Goal: Task Accomplishment & Management: Use online tool/utility

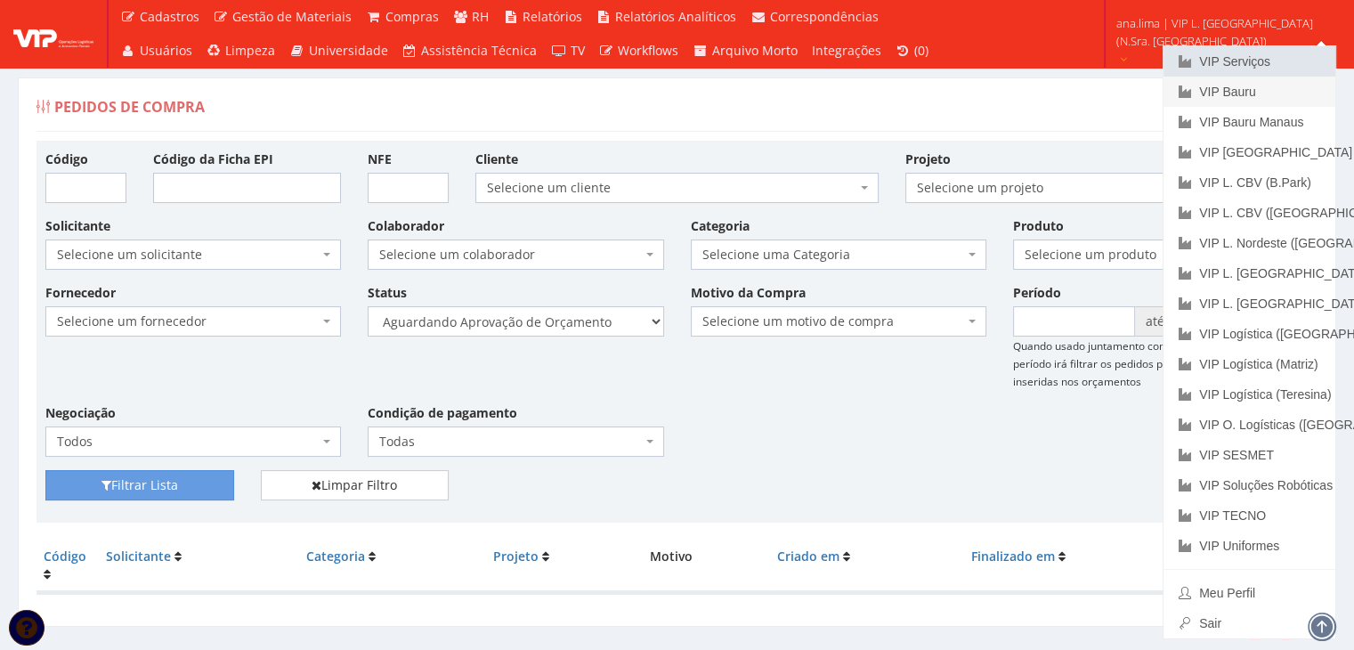
drag, startPoint x: 0, startPoint y: 0, endPoint x: 1225, endPoint y: 83, distance: 1227.6
click at [1250, 65] on link "VIP Serviços" at bounding box center [1249, 61] width 172 height 30
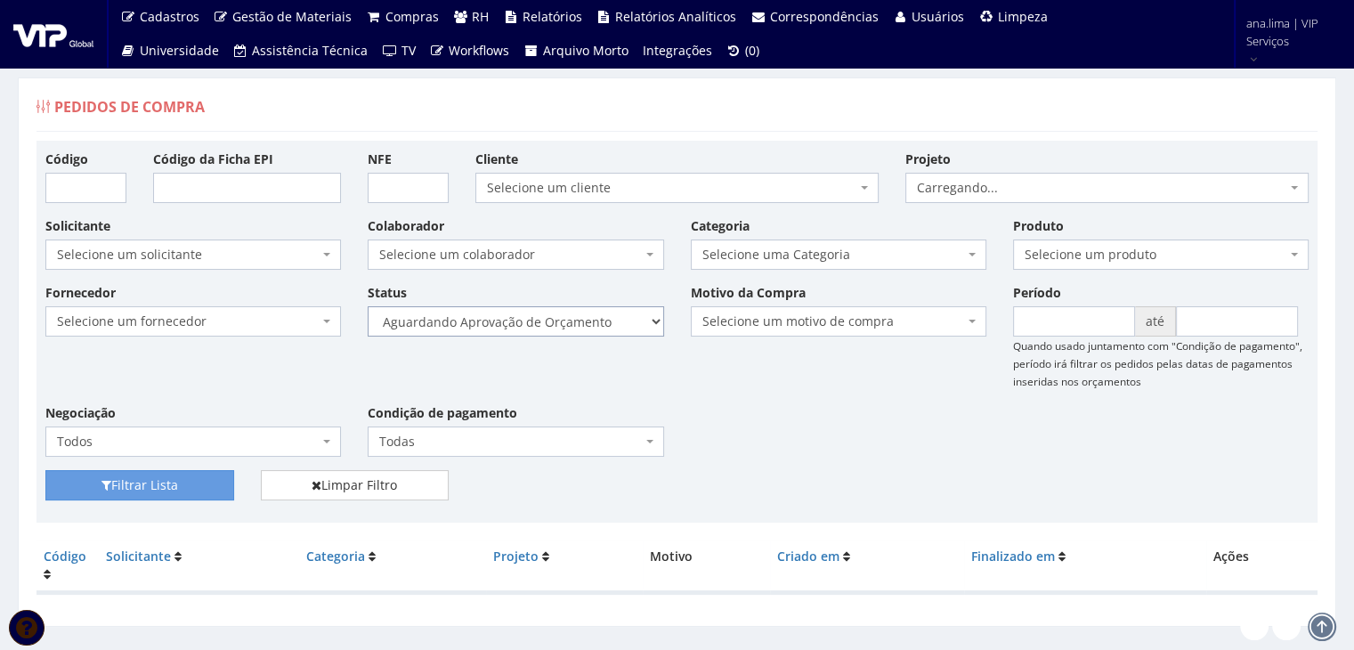
click at [577, 310] on select "Selecione um status Cancelado Aguardando Aprovação Diretoria Pedido Aprovado Ag…" at bounding box center [516, 321] width 296 height 30
select select "1"
click at [368, 306] on select "Selecione um status Cancelado Aguardando Aprovação Diretoria Pedido Aprovado Ag…" at bounding box center [516, 321] width 296 height 30
click at [146, 489] on button "Filtrar Lista" at bounding box center [139, 485] width 189 height 30
click at [591, 321] on select "Selecione um status Cancelado Aguardando Aprovação Diretoria Pedido Aprovado Ag…" at bounding box center [516, 321] width 296 height 30
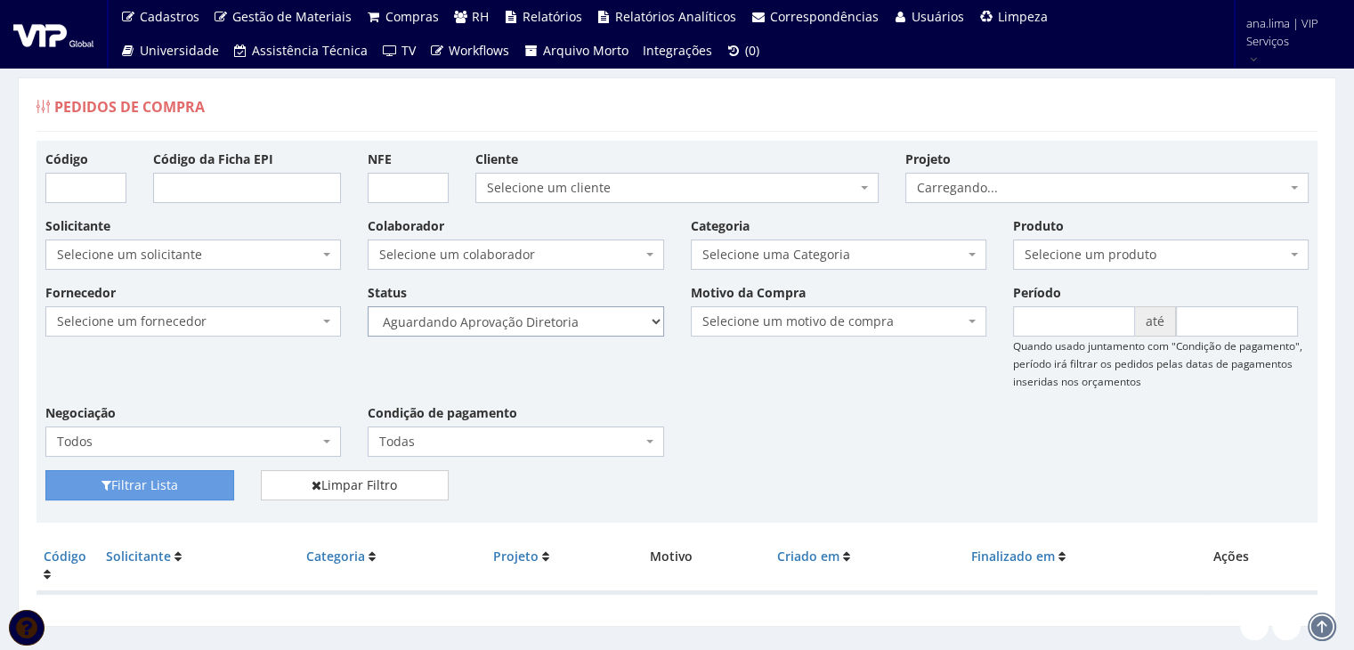
select select "4"
click at [368, 306] on select "Selecione um status Cancelado Aguardando Aprovação Diretoria Pedido Aprovado Ag…" at bounding box center [516, 321] width 296 height 30
click at [160, 481] on button "Filtrar Lista" at bounding box center [139, 485] width 189 height 30
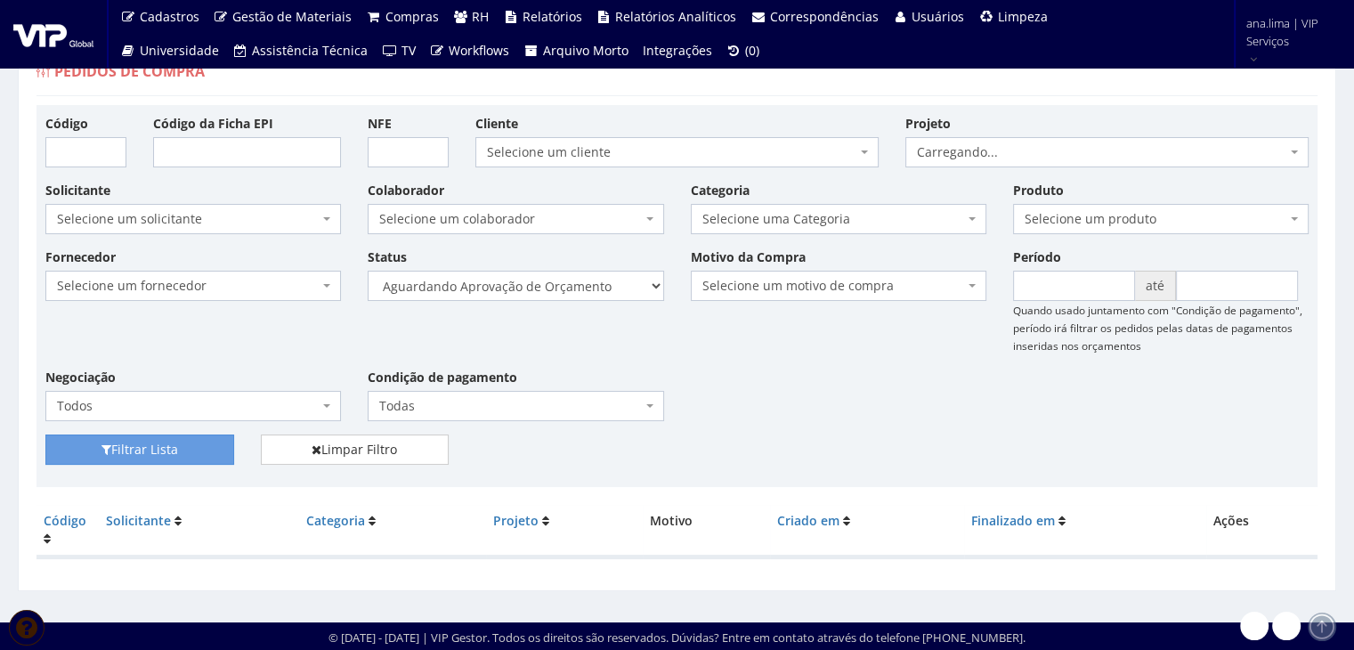
scroll to position [36, 0]
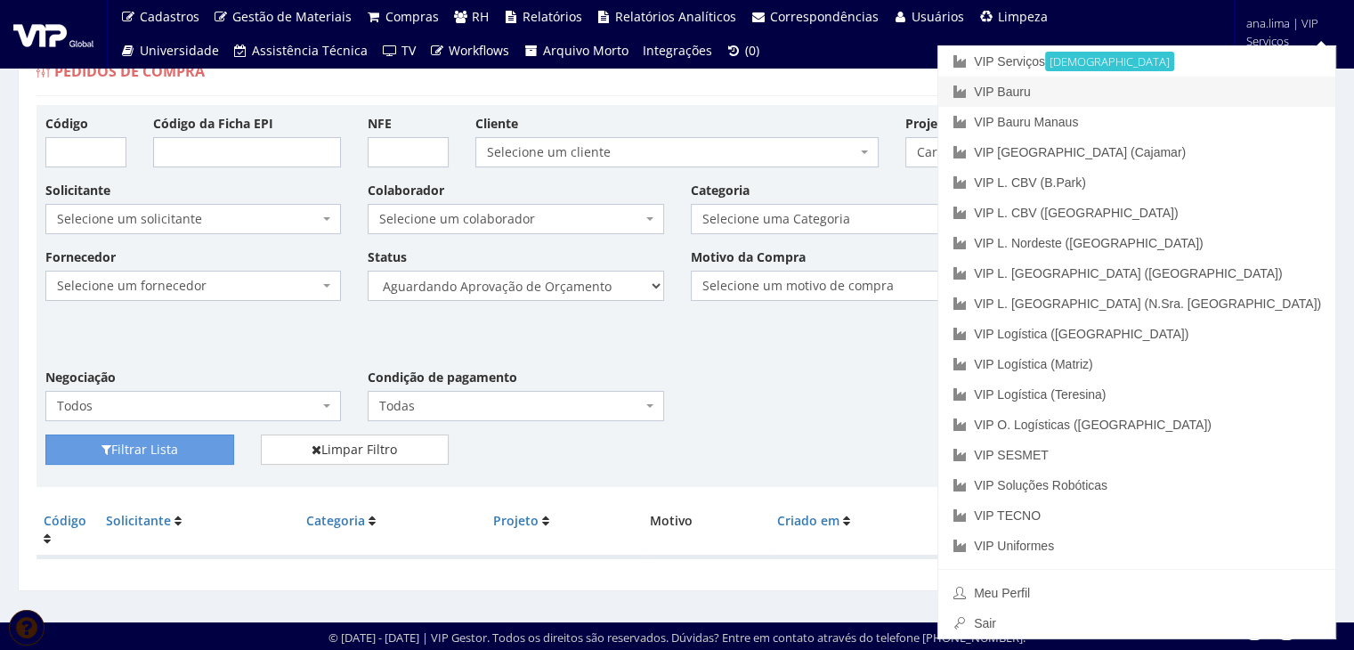
click at [1236, 94] on link "VIP Bauru" at bounding box center [1136, 92] width 397 height 30
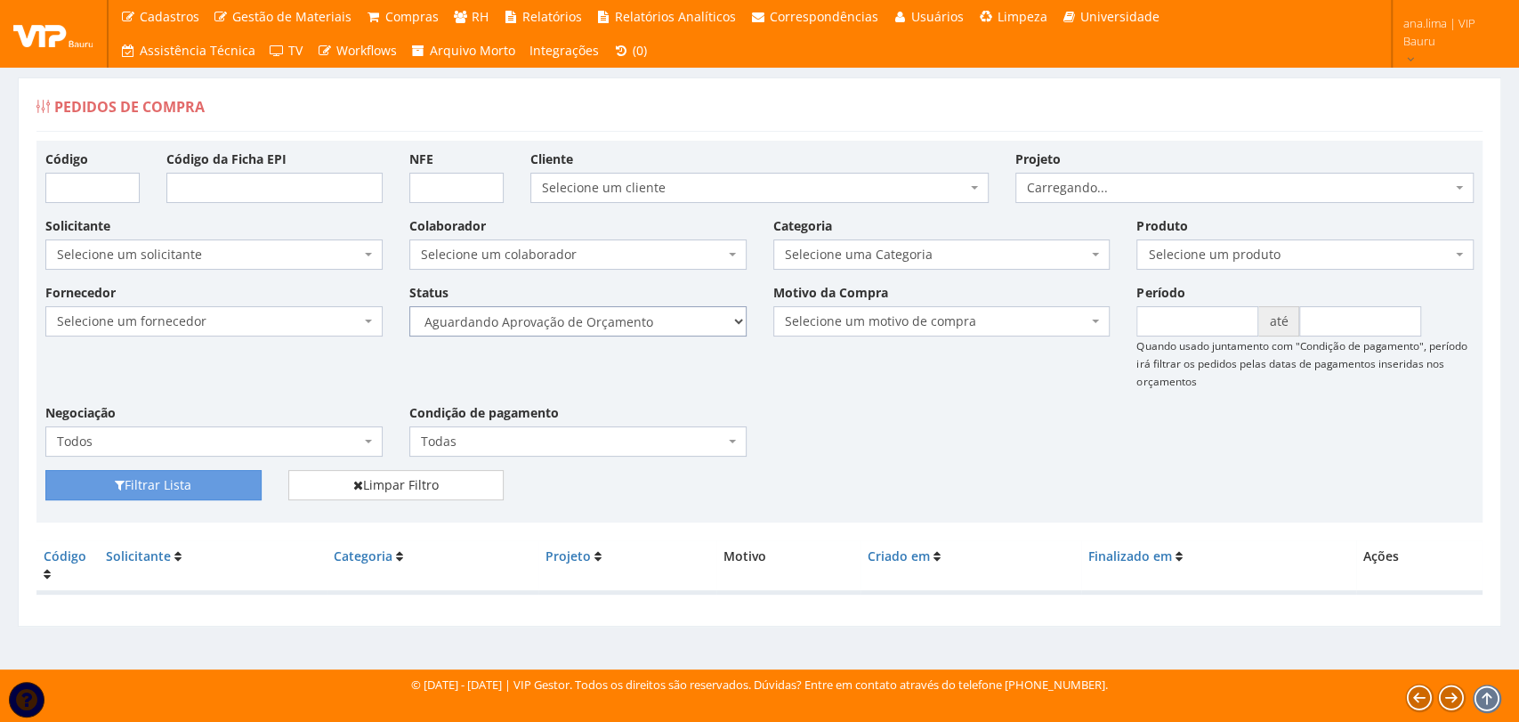
drag, startPoint x: 0, startPoint y: 0, endPoint x: 673, endPoint y: 329, distance: 749.2
click at [673, 329] on select "Selecione um status Cancelado Aguardando Aprovação Diretoria Pedido Aprovado Ag…" at bounding box center [577, 321] width 337 height 30
select select "1"
click at [409, 306] on select "Selecione um status Cancelado Aguardando Aprovação Diretoria Pedido Aprovado Ag…" at bounding box center [577, 321] width 337 height 30
click at [184, 482] on button "Filtrar Lista" at bounding box center [153, 485] width 216 height 30
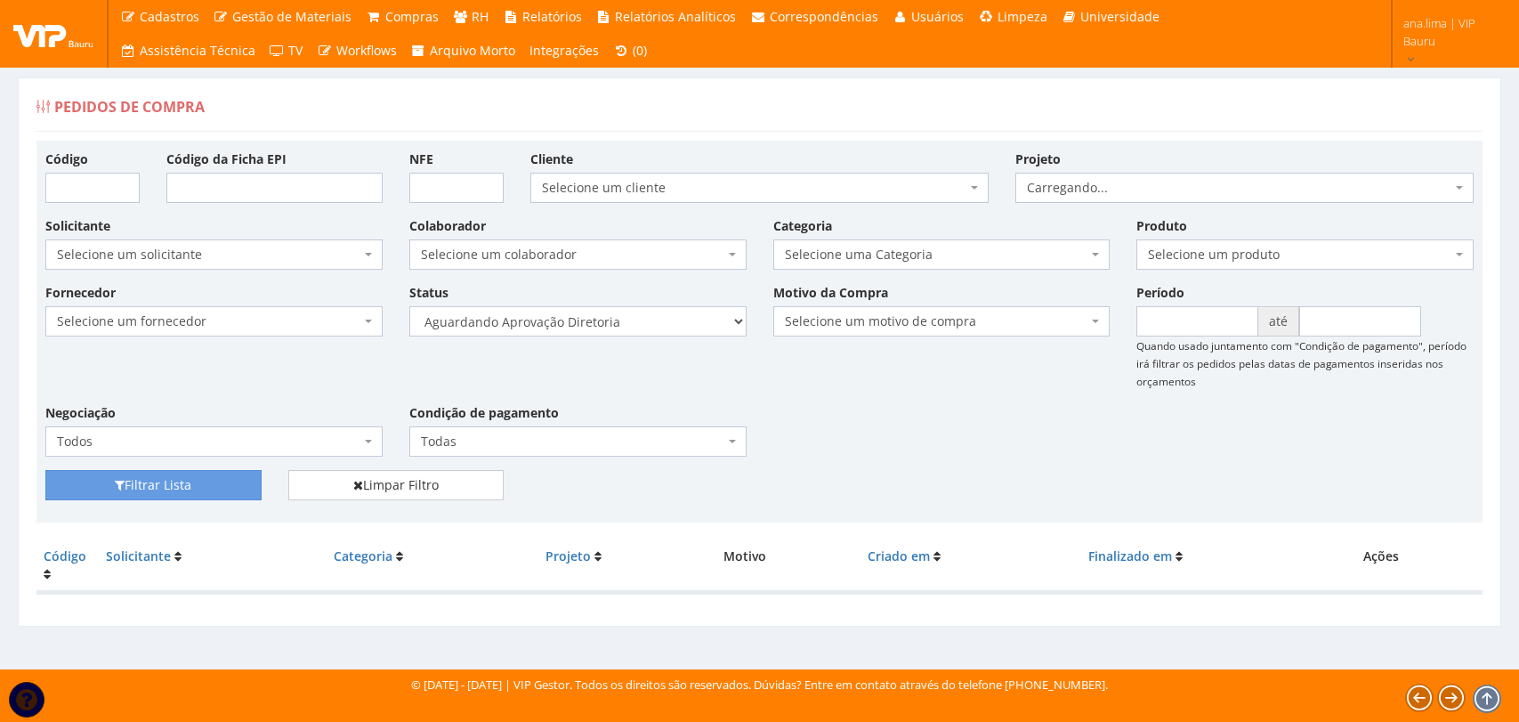
click at [668, 318] on select "Selecione um status Cancelado Aguardando Aprovação Diretoria Pedido Aprovado Ag…" at bounding box center [577, 321] width 337 height 30
select select "4"
click at [409, 306] on select "Selecione um status Cancelado Aguardando Aprovação Diretoria Pedido Aprovado Ag…" at bounding box center [577, 321] width 337 height 30
click at [198, 481] on button "Filtrar Lista" at bounding box center [153, 485] width 216 height 30
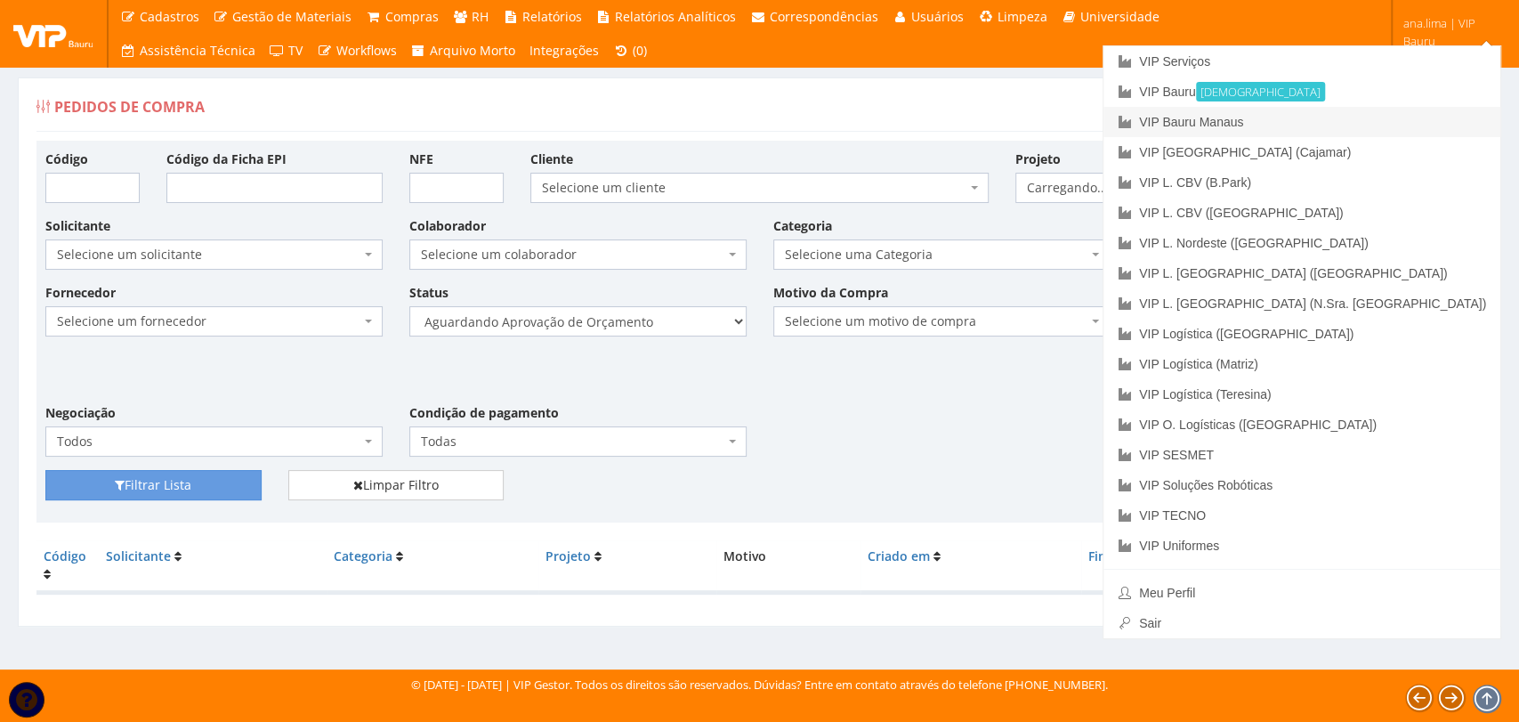
click at [1430, 121] on link "VIP Bauru Manaus" at bounding box center [1302, 122] width 397 height 30
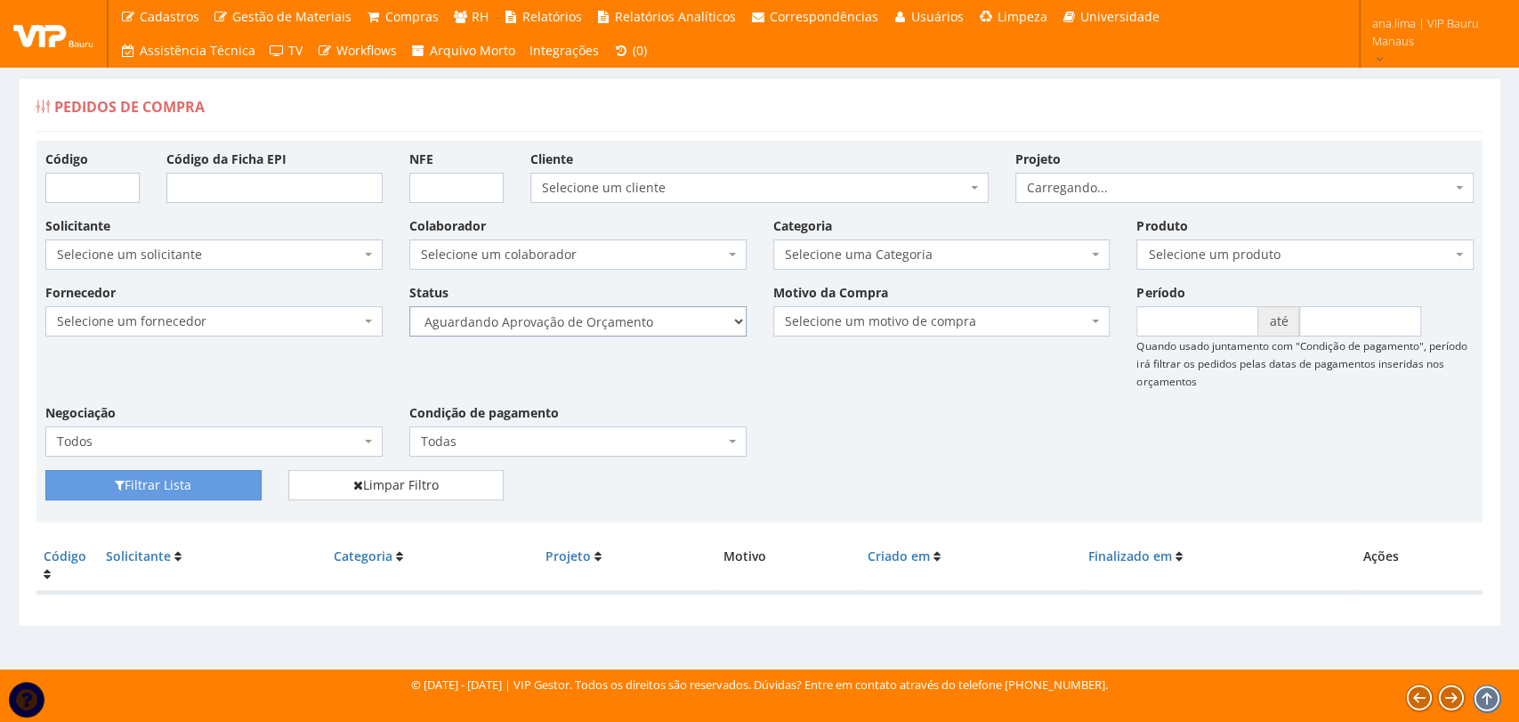
drag, startPoint x: 0, startPoint y: 0, endPoint x: 658, endPoint y: 308, distance: 726.3
click at [658, 308] on select "Selecione um status Cancelado Aguardando Aprovação Diretoria Pedido Aprovado Ag…" at bounding box center [577, 321] width 337 height 30
select select "1"
click at [409, 306] on select "Selecione um status Cancelado Aguardando Aprovação Diretoria Pedido Aprovado Ag…" at bounding box center [577, 321] width 337 height 30
click at [242, 478] on button "Filtrar Lista" at bounding box center [153, 485] width 216 height 30
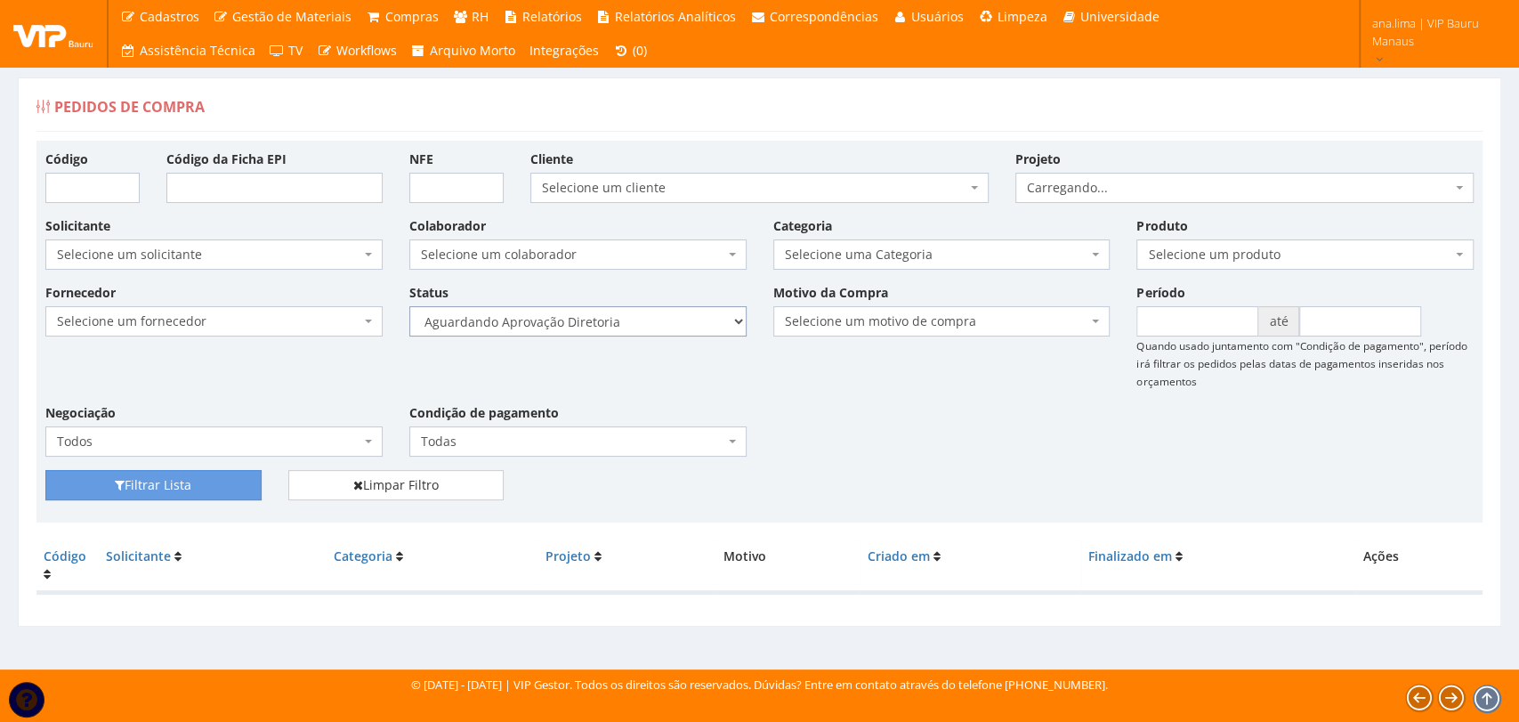
drag, startPoint x: 0, startPoint y: 0, endPoint x: 621, endPoint y: 326, distance: 701.5
click at [621, 326] on select "Selecione um status Cancelado Aguardando Aprovação Diretoria Pedido Aprovado Ag…" at bounding box center [577, 321] width 337 height 30
click at [409, 306] on select "Selecione um status Cancelado Aguardando Aprovação Diretoria Pedido Aprovado Ag…" at bounding box center [577, 321] width 337 height 30
click at [618, 322] on select "Selecione um status Cancelado Aguardando Aprovação Diretoria Pedido Aprovado Ag…" at bounding box center [577, 321] width 337 height 30
select select "4"
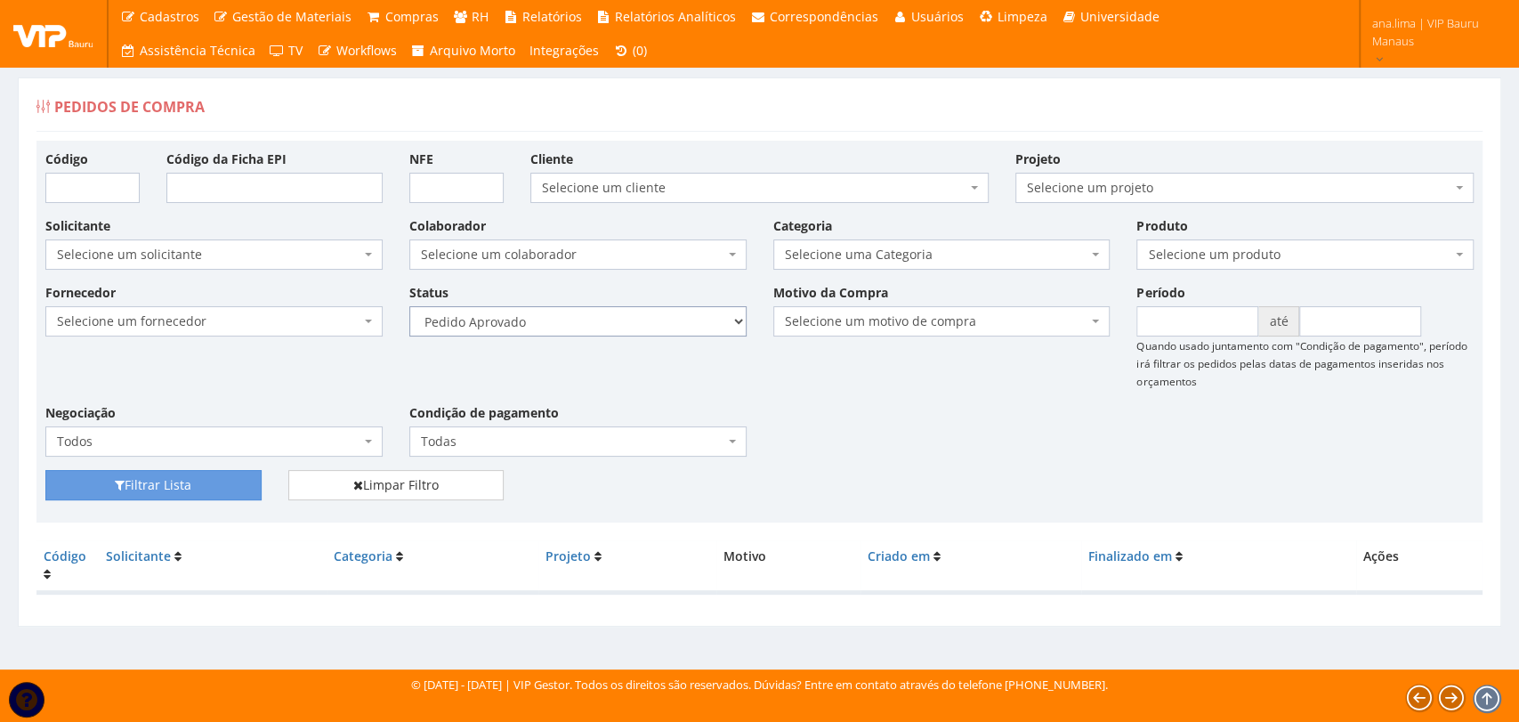
click at [409, 306] on select "Selecione um status Cancelado Aguardando Aprovação Diretoria Pedido Aprovado Ag…" at bounding box center [577, 321] width 337 height 30
click at [231, 492] on button "Filtrar Lista" at bounding box center [153, 485] width 216 height 30
